Goal: Transaction & Acquisition: Purchase product/service

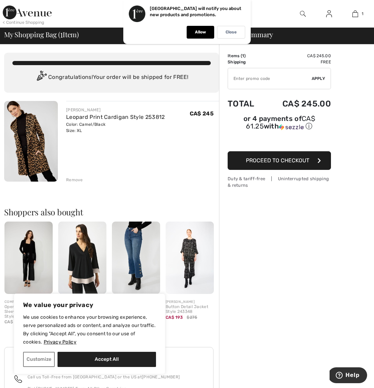
click at [286, 162] on span "Proceed to Checkout" at bounding box center [277, 160] width 63 height 7
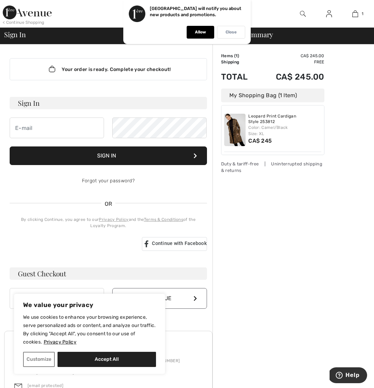
click at [230, 30] on p "Close" at bounding box center [230, 32] width 11 height 5
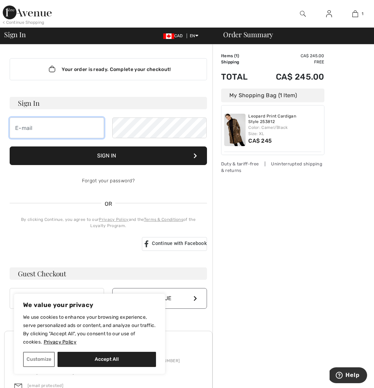
click at [29, 127] on input "email" at bounding box center [57, 127] width 94 height 21
type input "cleer@shaw.ca"
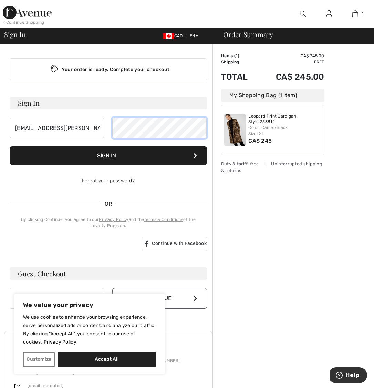
scroll to position [0, 0]
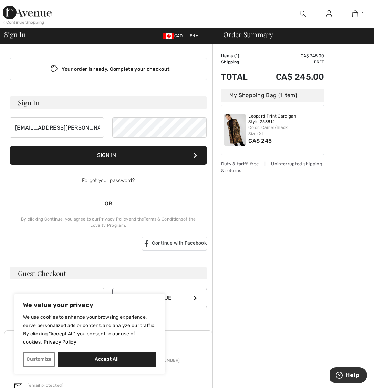
click at [128, 156] on button "Sign In" at bounding box center [108, 155] width 197 height 19
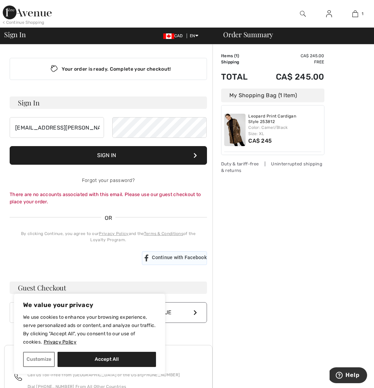
click at [170, 257] on span "Continue with Facebook" at bounding box center [179, 257] width 55 height 6
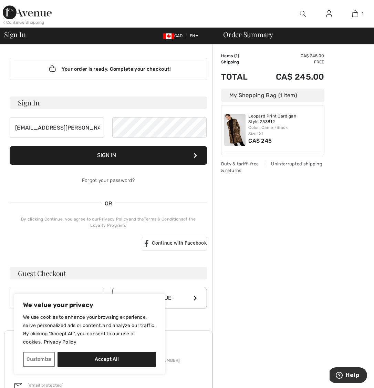
click at [105, 359] on button "Accept All" at bounding box center [106, 358] width 98 height 15
checkbox input "true"
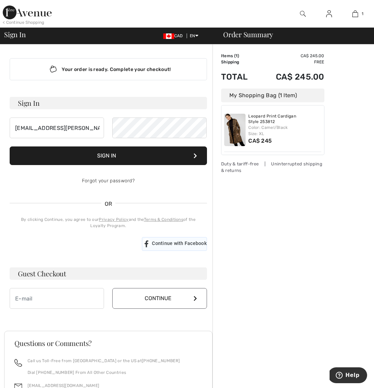
click at [180, 241] on span "Continue with Facebook" at bounding box center [179, 243] width 55 height 6
click at [77, 298] on input "email" at bounding box center [57, 298] width 94 height 21
type input "[EMAIL_ADDRESS][PERSON_NAME][DOMAIN_NAME]"
click at [162, 299] on button "Continue" at bounding box center [159, 298] width 94 height 21
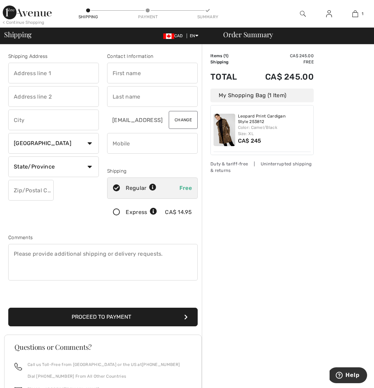
click at [44, 73] on input "text" at bounding box center [53, 73] width 91 height 21
type input "641 Old Meadows Road"
type input "Kelowna"
select select "BC"
type input "V1W 1S3"
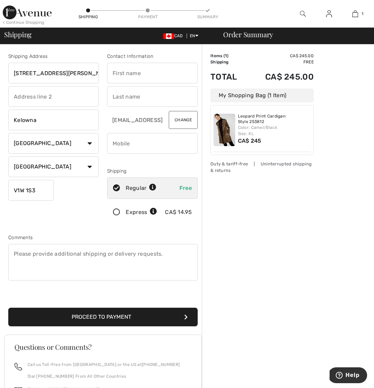
type input "[PERSON_NAME]"
type input "Ross"
type input "2507642202"
type input "V1W1S3"
drag, startPoint x: 156, startPoint y: 142, endPoint x: 132, endPoint y: 144, distance: 24.2
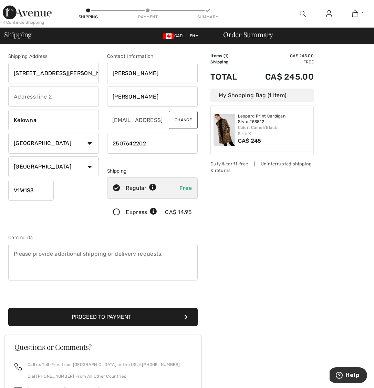
click at [132, 144] on input "phone" at bounding box center [152, 143] width 91 height 21
type input "2508082209"
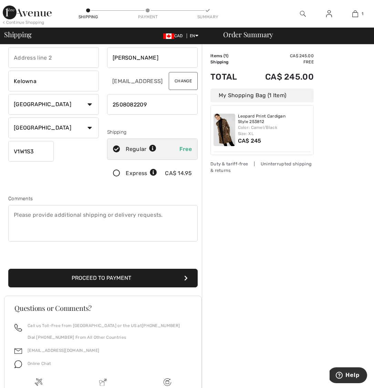
scroll to position [98, 0]
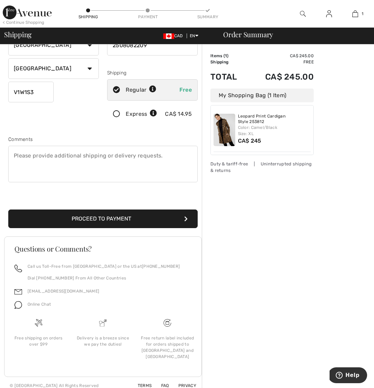
click at [138, 218] on button "Proceed to Payment" at bounding box center [102, 218] width 189 height 19
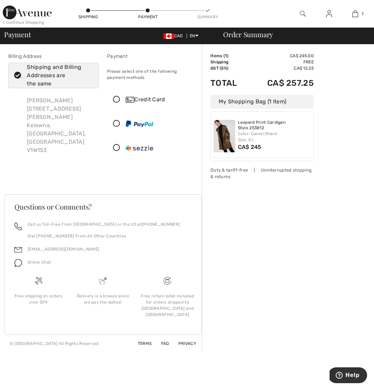
click at [119, 147] on icon at bounding box center [116, 147] width 18 height 7
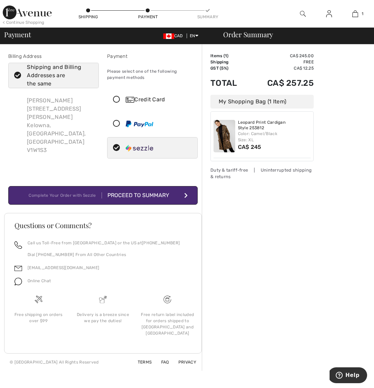
click at [158, 198] on div "Proceed to Summary" at bounding box center [139, 195] width 75 height 8
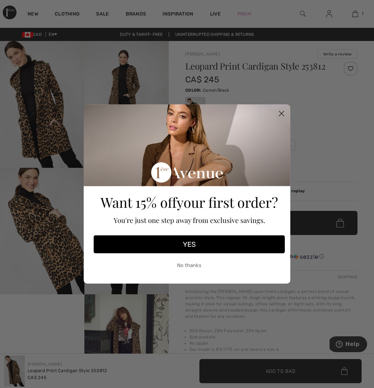
click at [280, 113] on icon "Close dialog" at bounding box center [281, 113] width 5 height 5
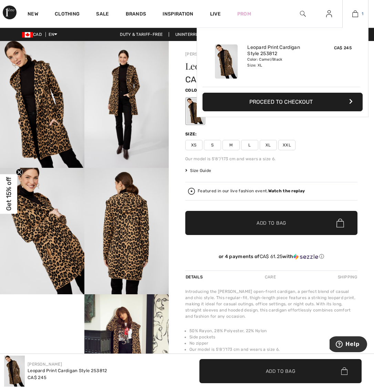
click at [356, 13] on img at bounding box center [355, 14] width 6 height 8
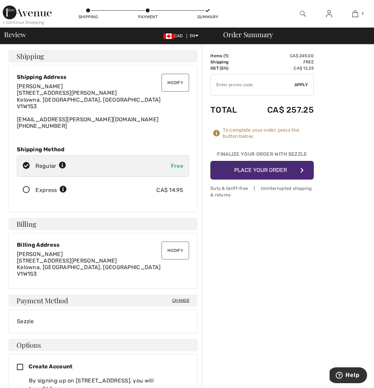
click at [229, 83] on input "TEXT" at bounding box center [253, 84] width 84 height 21
type input "NEW15"
click at [301, 85] on span "Apply" at bounding box center [301, 85] width 14 height 6
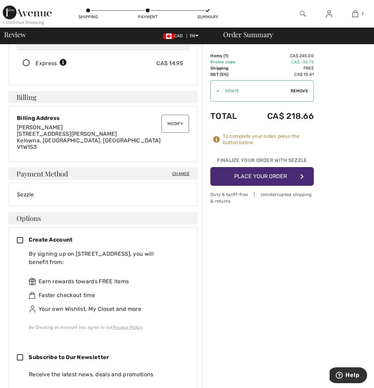
scroll to position [128, 0]
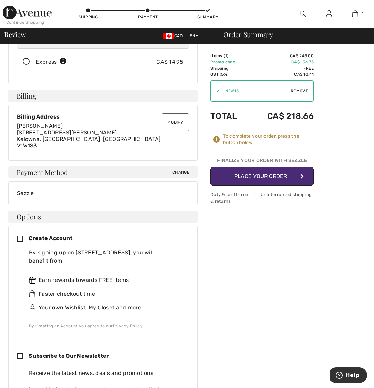
click at [20, 239] on icon at bounding box center [23, 238] width 12 height 7
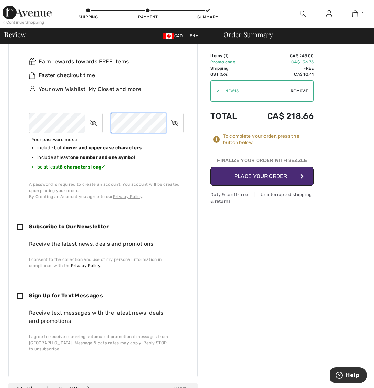
scroll to position [348, 0]
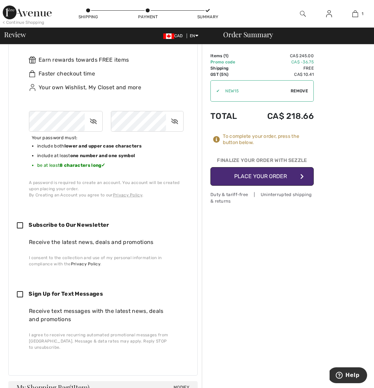
click at [20, 291] on icon at bounding box center [23, 294] width 12 height 7
checkbox input "true"
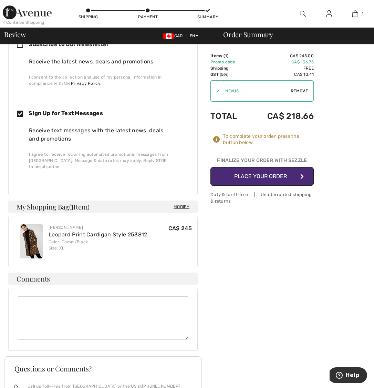
scroll to position [530, 0]
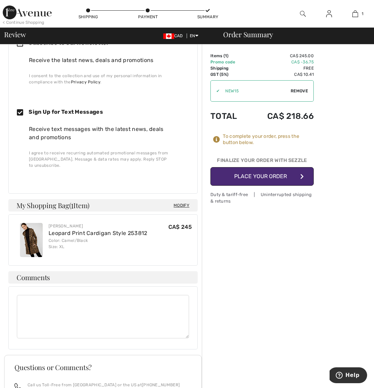
click at [181, 202] on span "Modify" at bounding box center [181, 205] width 16 height 7
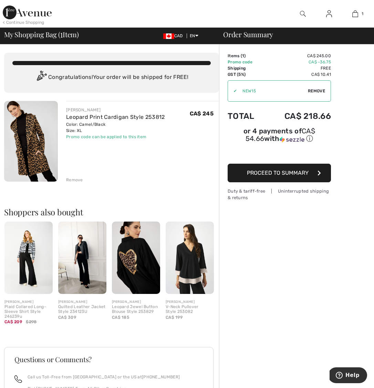
click at [330, 16] on img at bounding box center [329, 14] width 6 height 8
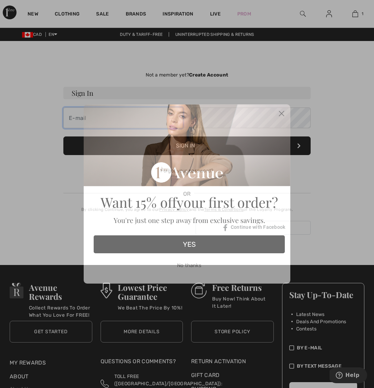
type input "[EMAIL_ADDRESS][PERSON_NAME][DOMAIN_NAME]"
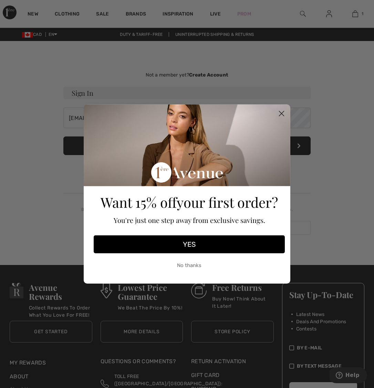
click at [279, 112] on icon "Close dialog" at bounding box center [281, 113] width 5 height 5
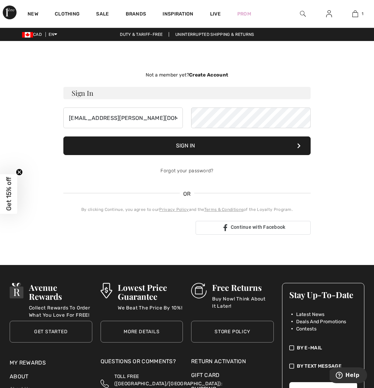
click at [233, 150] on button "Sign In" at bounding box center [186, 145] width 247 height 19
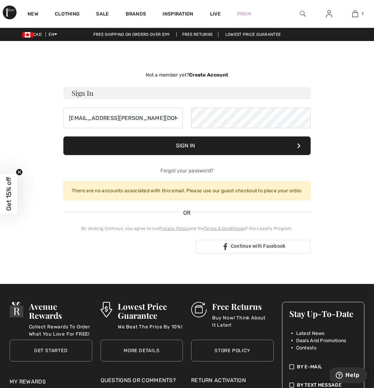
click at [225, 147] on button "Sign In" at bounding box center [186, 145] width 247 height 19
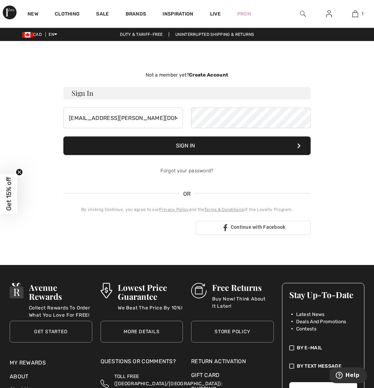
click at [331, 15] on img at bounding box center [329, 14] width 6 height 8
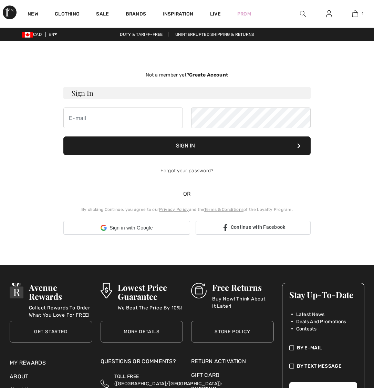
type input "[EMAIL_ADDRESS][PERSON_NAME][DOMAIN_NAME]"
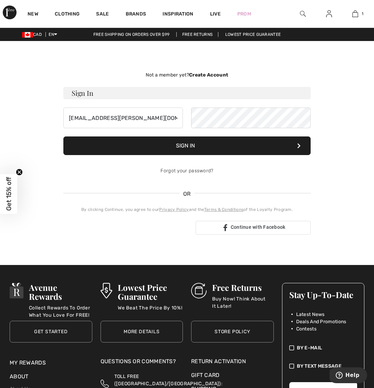
click at [182, 147] on button "Sign In" at bounding box center [186, 145] width 247 height 19
click at [200, 148] on button "Sign In" at bounding box center [186, 145] width 247 height 19
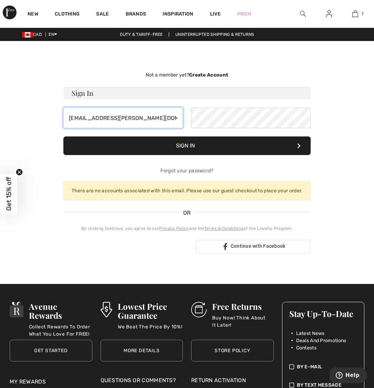
click at [117, 116] on input "cleer@shaw.ca" at bounding box center [122, 117] width 119 height 21
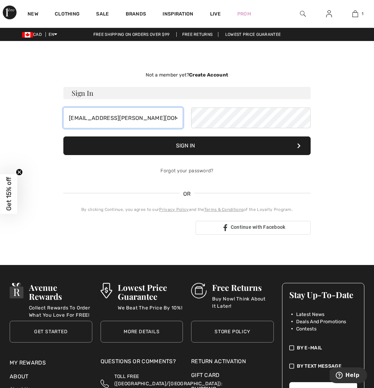
drag, startPoint x: 117, startPoint y: 116, endPoint x: 68, endPoint y: 118, distance: 49.2
click at [68, 118] on input "cleer@shaw.ca" at bounding box center [122, 117] width 119 height 21
click at [139, 123] on input "cleer@shaw.ca" at bounding box center [122, 117] width 119 height 21
type input "c"
type input "777spinderella@gmail.com"
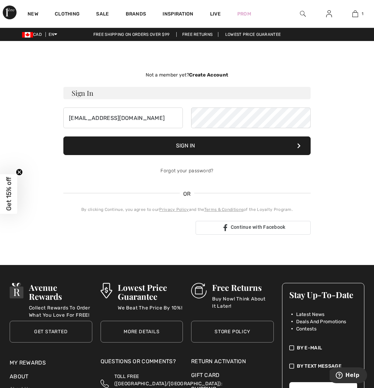
click at [192, 147] on button "Sign In" at bounding box center [186, 145] width 247 height 19
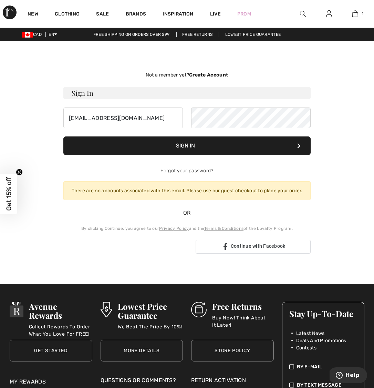
click at [193, 144] on button "Sign In" at bounding box center [186, 145] width 247 height 19
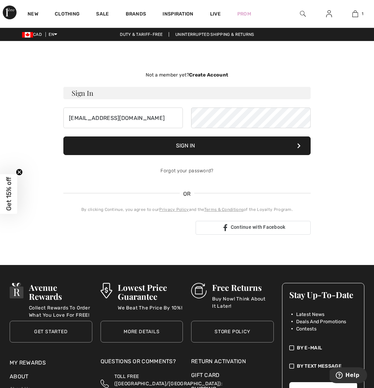
click at [192, 143] on button "Sign In" at bounding box center [186, 145] width 247 height 19
click at [198, 75] on strong "Create Account" at bounding box center [208, 75] width 39 height 6
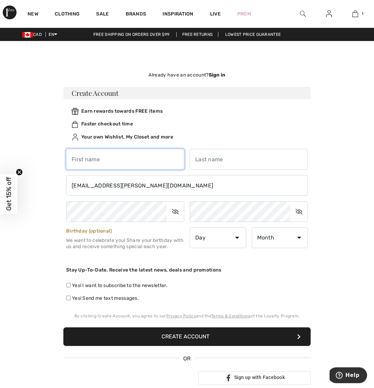
click at [116, 157] on input "text" at bounding box center [125, 159] width 118 height 21
type input "[PERSON_NAME]"
type input "Ross"
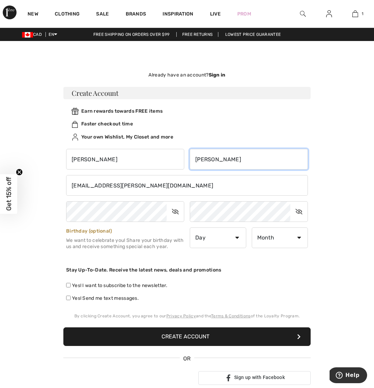
click at [197, 160] on input "Ross" at bounding box center [249, 159] width 118 height 21
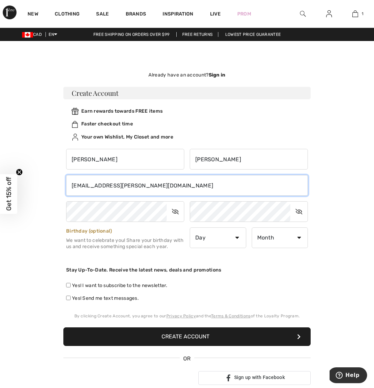
click at [144, 182] on input "cleer@shaw.ca" at bounding box center [187, 185] width 242 height 21
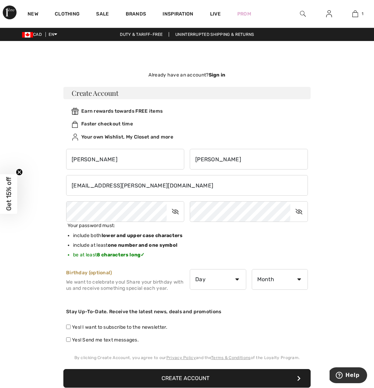
click at [174, 211] on icon at bounding box center [175, 211] width 17 height 16
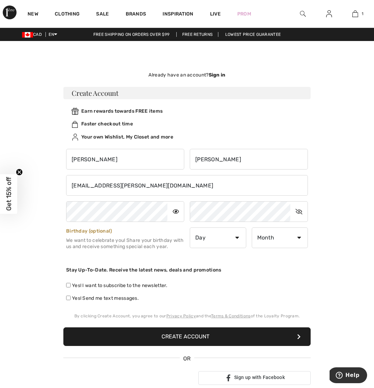
click at [190, 253] on div "Cindy Ross cleer@shaw.ca Your password must: include both" at bounding box center [186, 223] width 247 height 161
click at [233, 241] on select "Day 1 2 3 4 5 6 7 8 9 10 11 12 13 14 15 16 17 18 19 20 21 22 23 24 25 26 27 28 …" at bounding box center [218, 237] width 56 height 21
select select "25"
click at [190, 227] on select "Day 1 2 3 4 5 6 7 8 9 10 11 12 13 14 15 16 17 18 19 20 21 22 23 24 25 26 27 28 …" at bounding box center [218, 237] width 56 height 21
click at [297, 234] on select "Month January February March April May June July August September October Novem…" at bounding box center [280, 237] width 56 height 21
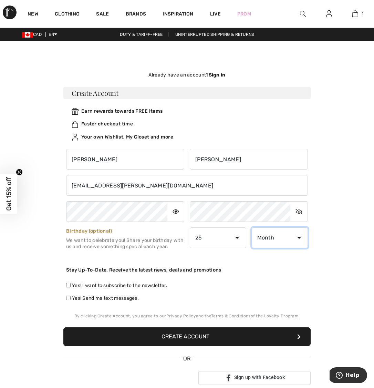
select select "2"
click at [252, 227] on select "Month January February March April May June July August September October Novem…" at bounding box center [280, 237] width 56 height 21
click at [69, 285] on input "Yes! I want to subscribe to the newsletter." at bounding box center [68, 285] width 4 height 4
checkbox input "true"
click at [193, 336] on button "Create Account" at bounding box center [186, 336] width 247 height 19
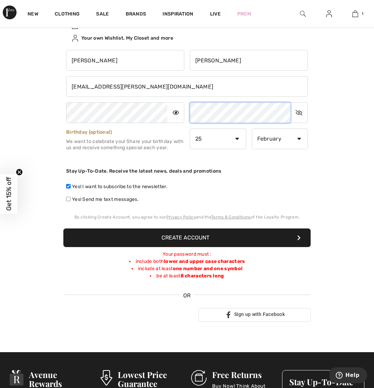
scroll to position [100, 0]
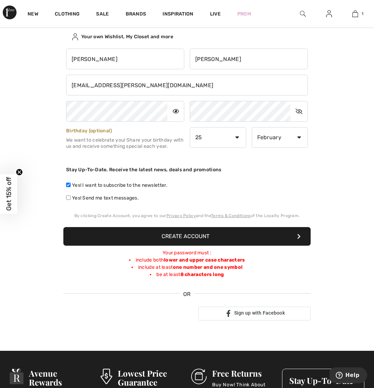
click at [238, 173] on div "Stay Up-To-Date. Receive the latest news, deals and promotions" at bounding box center [187, 169] width 242 height 18
click at [181, 236] on button "Create Account" at bounding box center [186, 236] width 247 height 19
click at [226, 239] on button "Create Account" at bounding box center [186, 236] width 247 height 19
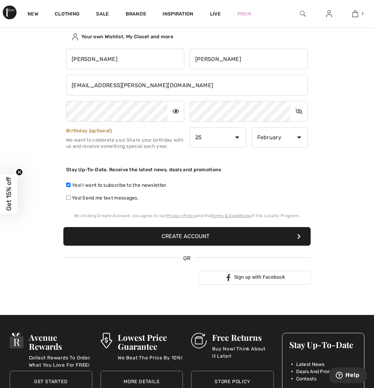
click at [204, 237] on button "Create Account" at bounding box center [186, 236] width 247 height 19
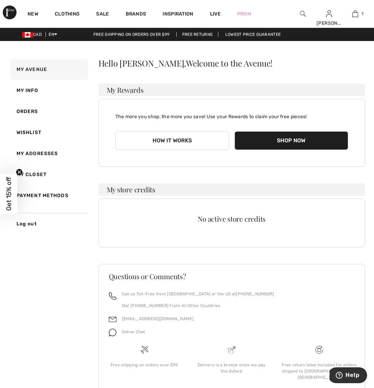
click at [276, 144] on button "Shop Now" at bounding box center [291, 140] width 114 height 19
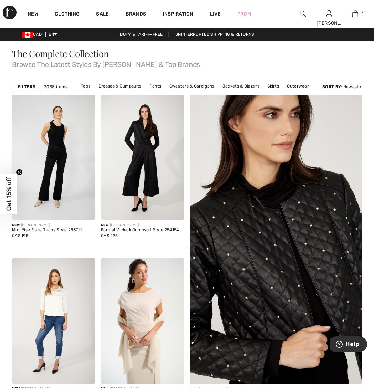
click at [301, 13] on img at bounding box center [303, 14] width 6 height 8
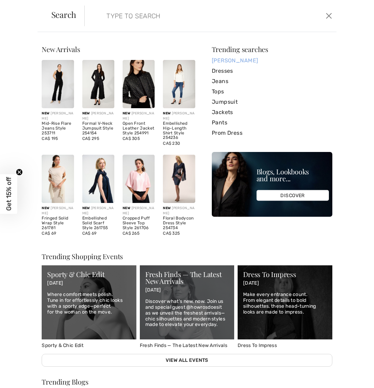
click at [240, 60] on link "[PERSON_NAME]" at bounding box center [272, 60] width 120 height 10
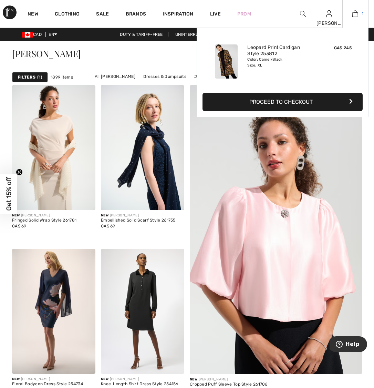
click at [352, 15] on link "1" at bounding box center [354, 14] width 25 height 8
click at [303, 100] on button "Proceed to Checkout" at bounding box center [282, 102] width 160 height 19
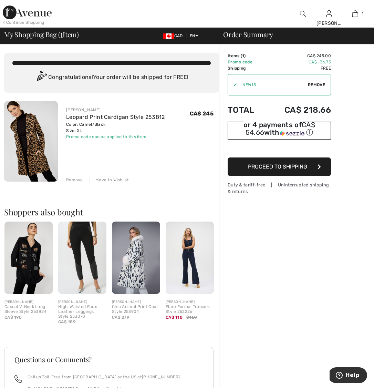
click at [0, 0] on div "ⓘ" at bounding box center [0, 0] width 0 height 0
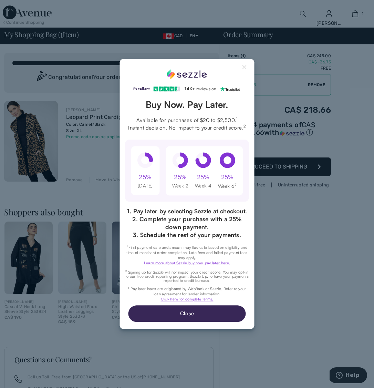
click at [302, 129] on div "Excellent 4.3 out of 5 star rating on Trustpilot 1" at bounding box center [187, 194] width 374 height 388
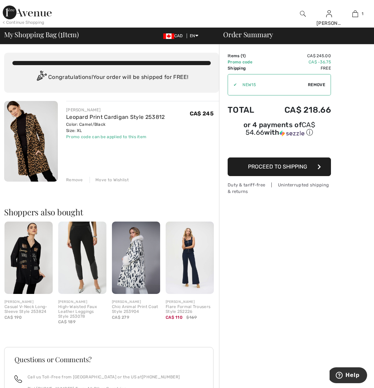
click at [298, 168] on span "Proceed to Shipping" at bounding box center [277, 166] width 59 height 7
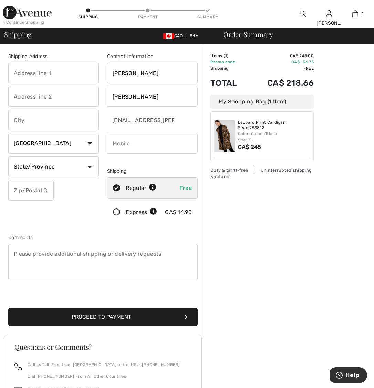
click at [74, 73] on input "text" at bounding box center [53, 73] width 91 height 21
type input "641 Old Meadows Road"
type input "Kelowna"
select select "BC"
type input "V1W 1S3"
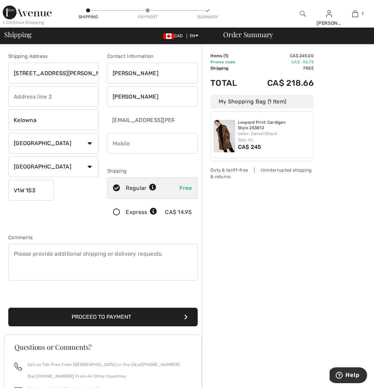
type input "2507642202"
type input "V1W1S3"
drag, startPoint x: 163, startPoint y: 143, endPoint x: 112, endPoint y: 142, distance: 50.6
click at [112, 142] on input "phone" at bounding box center [152, 143] width 91 height 21
type input "2508082209"
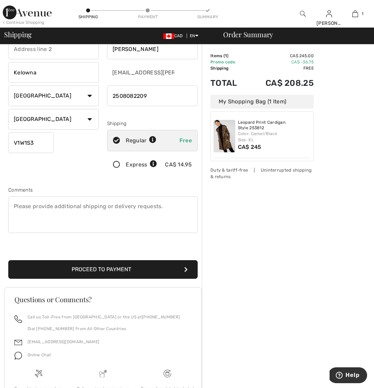
scroll to position [98, 0]
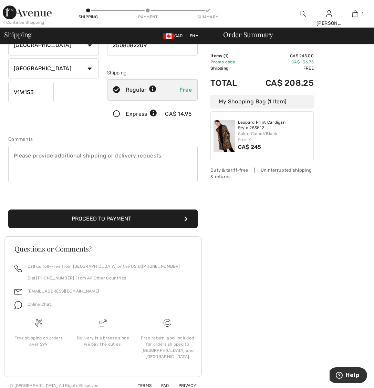
click at [127, 221] on button "Proceed to Payment" at bounding box center [102, 218] width 189 height 19
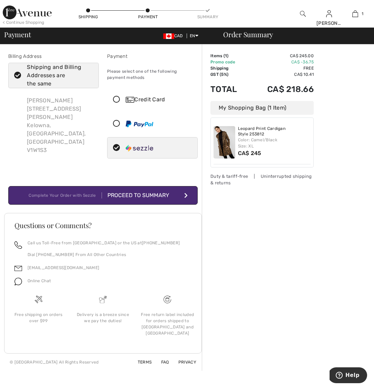
click at [140, 195] on div "Proceed to Summary" at bounding box center [139, 195] width 75 height 8
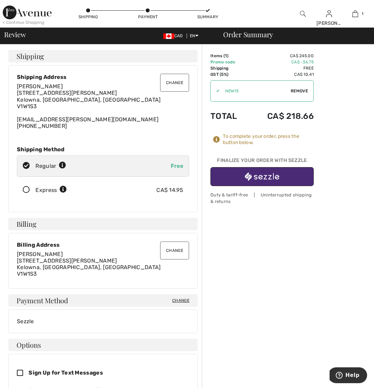
click at [268, 177] on img "button" at bounding box center [262, 176] width 34 height 9
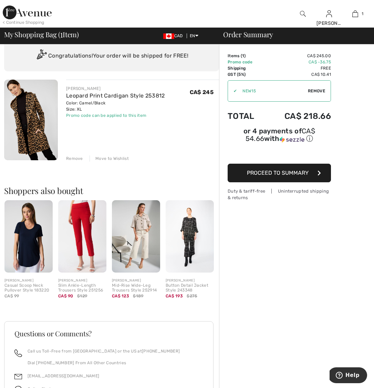
scroll to position [23, 0]
